Goal: Find contact information

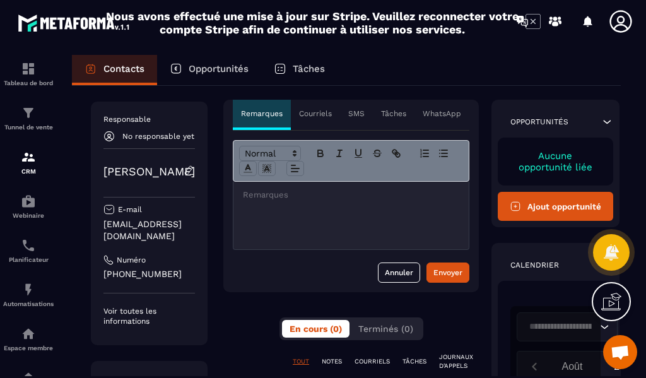
scroll to position [63, 0]
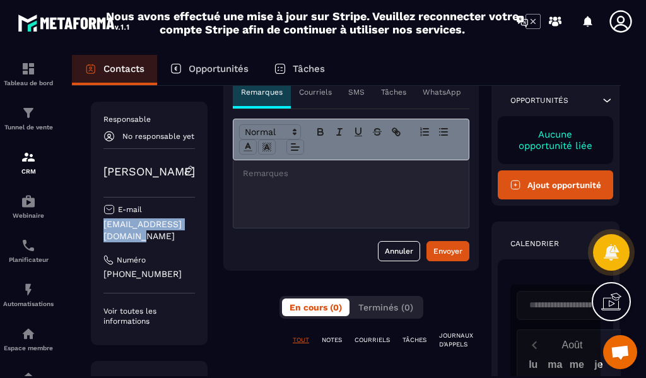
drag, startPoint x: 104, startPoint y: 224, endPoint x: 215, endPoint y: 225, distance: 111.1
click at [195, 225] on p "[EMAIL_ADDRESS][DOMAIN_NAME]" at bounding box center [150, 230] width 92 height 24
copy p "[EMAIL_ADDRESS][DOMAIN_NAME]"
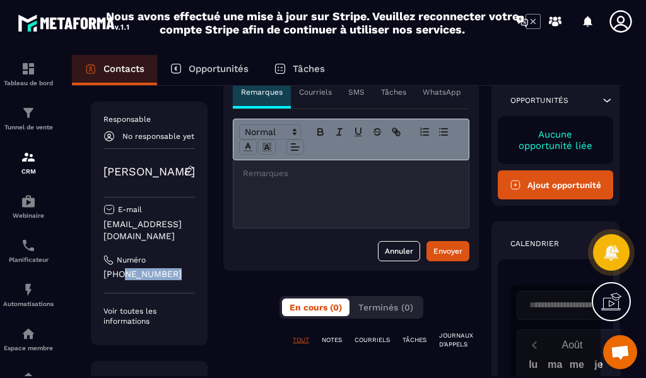
drag, startPoint x: 173, startPoint y: 263, endPoint x: 122, endPoint y: 264, distance: 51.1
click at [122, 268] on p "[PHONE_NUMBER]" at bounding box center [150, 274] width 92 height 12
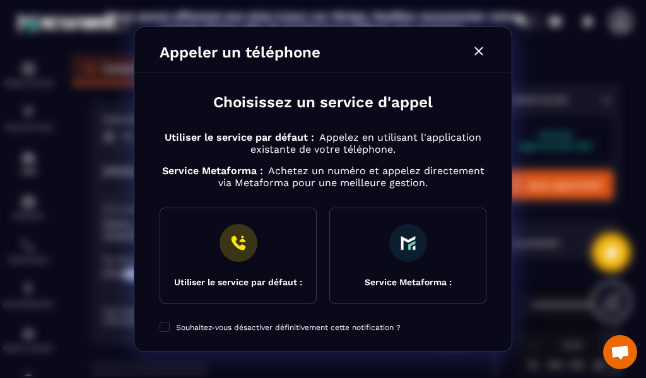
copy p "66124 5487"
click at [478, 50] on icon "Modal window" at bounding box center [479, 51] width 8 height 8
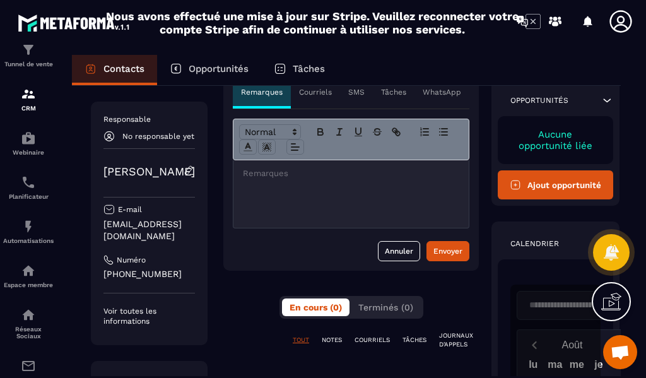
click at [126, 69] on p "Contacts" at bounding box center [124, 68] width 41 height 11
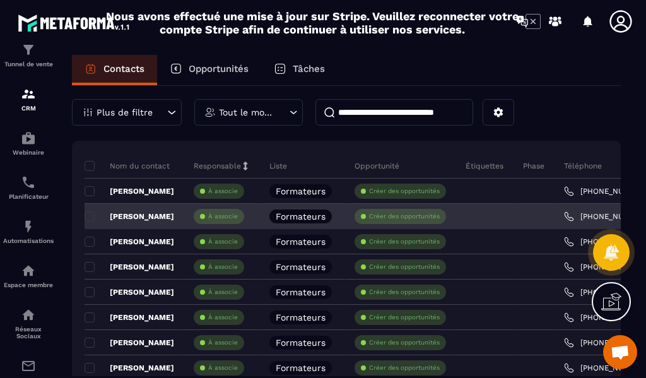
click at [143, 215] on p "[PERSON_NAME]" at bounding box center [130, 216] width 90 height 10
